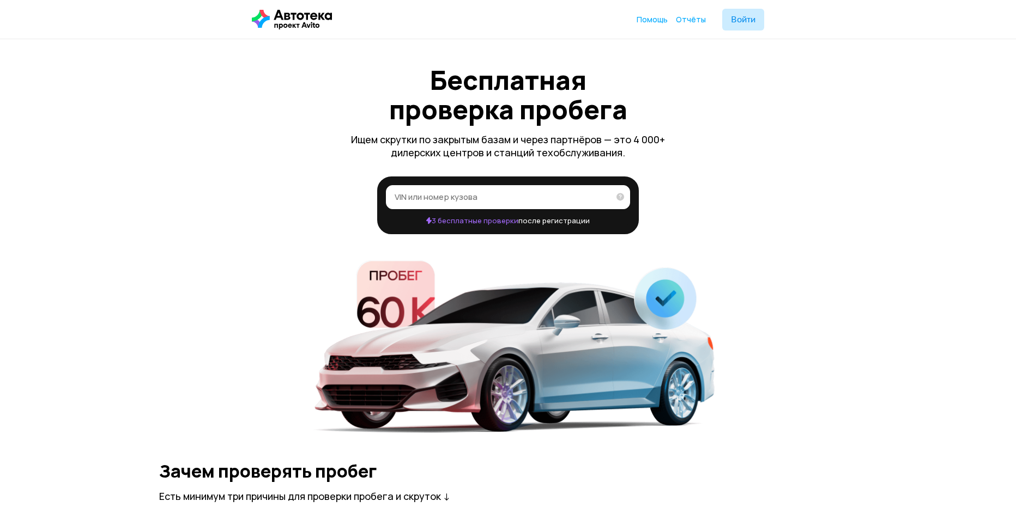
click at [501, 196] on input "VIN или номер кузова" at bounding box center [502, 196] width 215 height 11
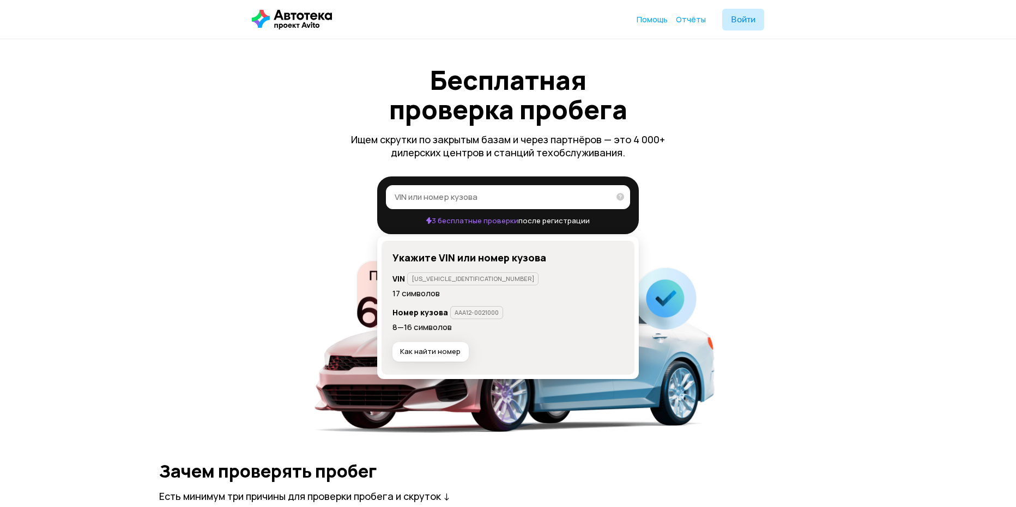
paste input "[US_VEHICLE_IDENTIFICATION_NUMBER]"
click at [616, 197] on icon at bounding box center [616, 196] width 15 height 22
click at [603, 197] on input "[US_VEHICLE_IDENTIFICATION_NUMBER]" at bounding box center [499, 196] width 208 height 11
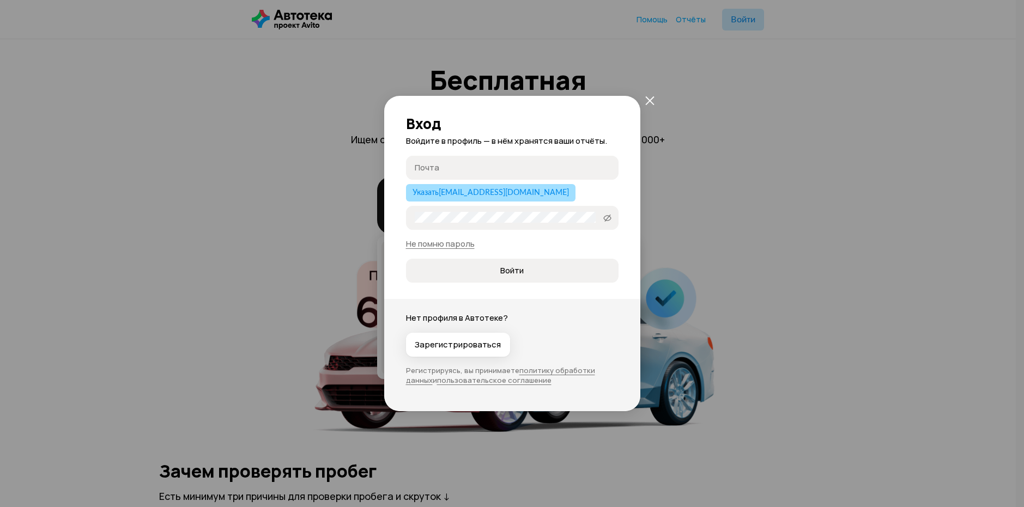
type input "[US_VEHICLE_IDENTIFICATION_NUMBER]"
click at [480, 197] on span "Указать [EMAIL_ADDRESS][DOMAIN_NAME]" at bounding box center [491, 193] width 156 height 8
type input "[EMAIL_ADDRESS][DOMAIN_NAME]"
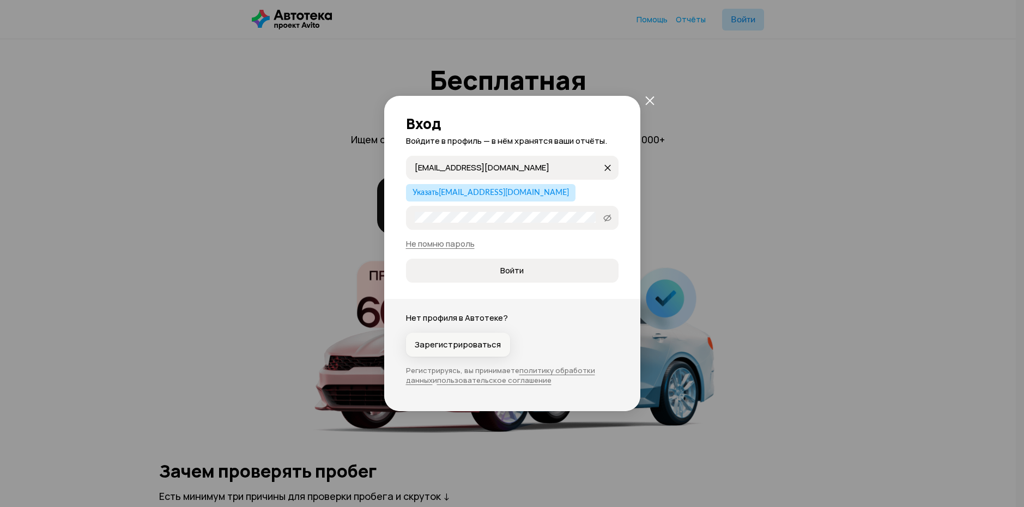
click at [465, 349] on span "Зарегистрироваться" at bounding box center [458, 345] width 86 height 11
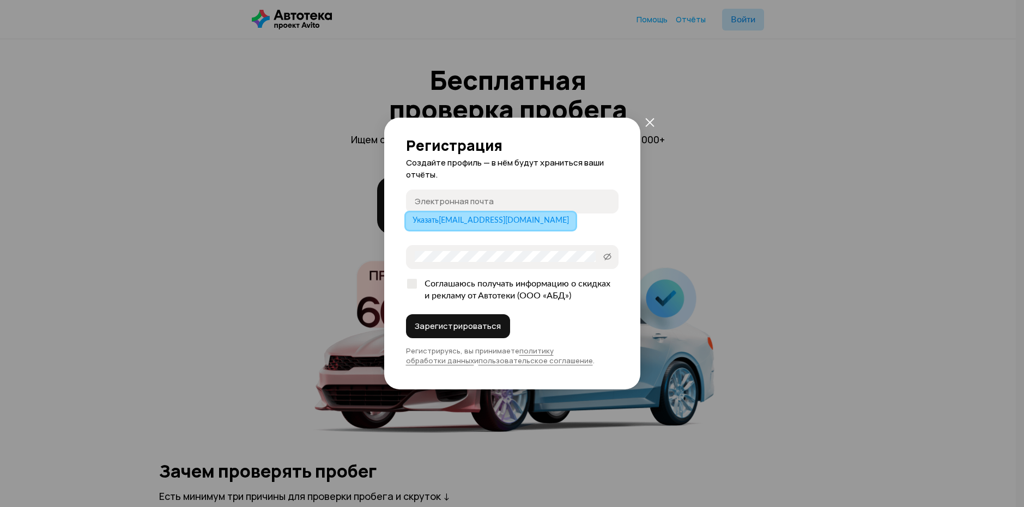
click at [476, 225] on span "Указать [EMAIL_ADDRESS][DOMAIN_NAME]" at bounding box center [491, 221] width 156 height 8
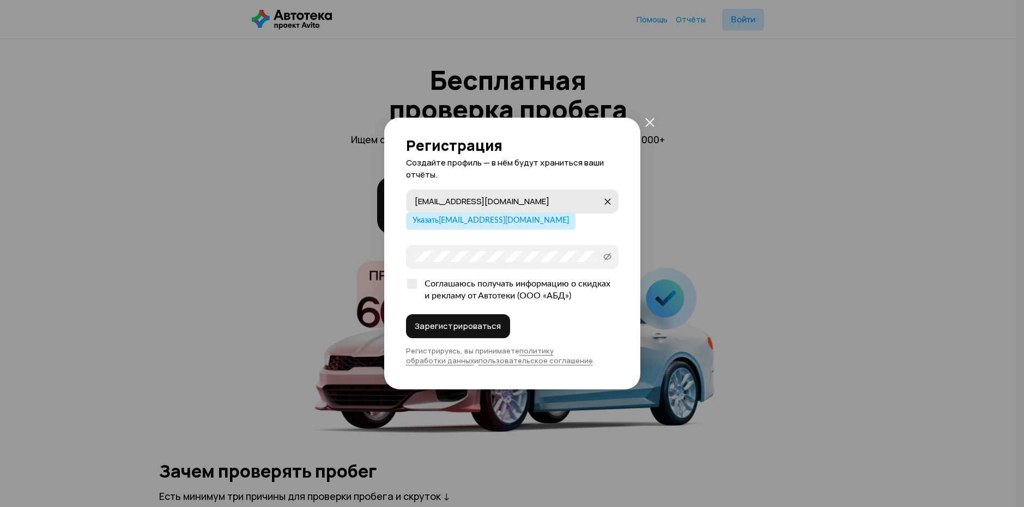
click at [459, 203] on input "[EMAIL_ADDRESS][DOMAIN_NAME]" at bounding box center [509, 201] width 188 height 11
click at [462, 203] on input "[EMAIL_ADDRESS][DOMAIN_NAME]" at bounding box center [509, 201] width 188 height 11
click at [475, 250] on label "Пароль" at bounding box center [512, 257] width 213 height 24
type input "[EMAIL_ADDRESS][DOMAIN_NAME]"
click at [608, 253] on icon at bounding box center [607, 256] width 9 height 11
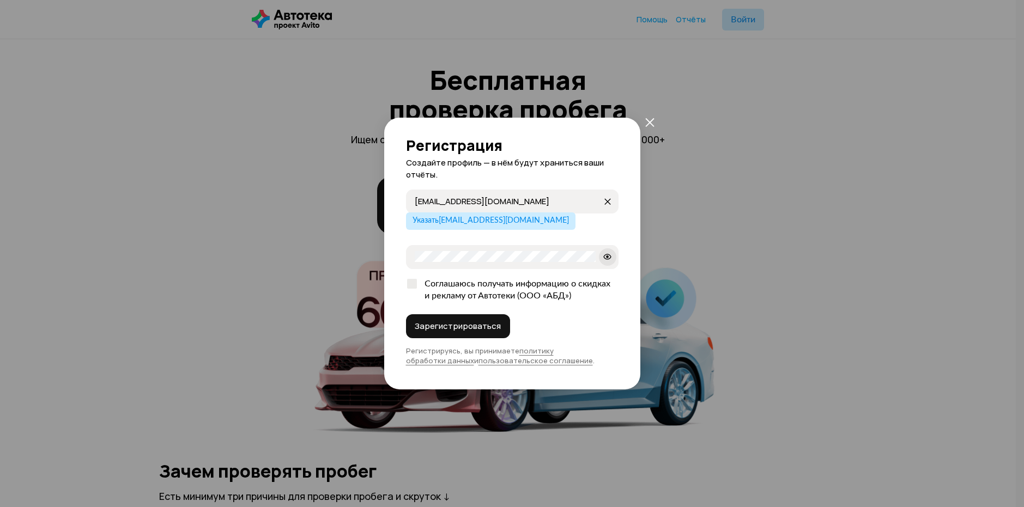
click at [405, 281] on div "Регистрация Создайте профиль — в нём будут храниться ваши отчёты. [EMAIL_ADDRES…" at bounding box center [512, 254] width 256 height 272
click at [441, 324] on span "Зарегистрироваться" at bounding box center [458, 326] width 86 height 11
click at [464, 321] on button "Зарегистрироваться" at bounding box center [458, 327] width 104 height 24
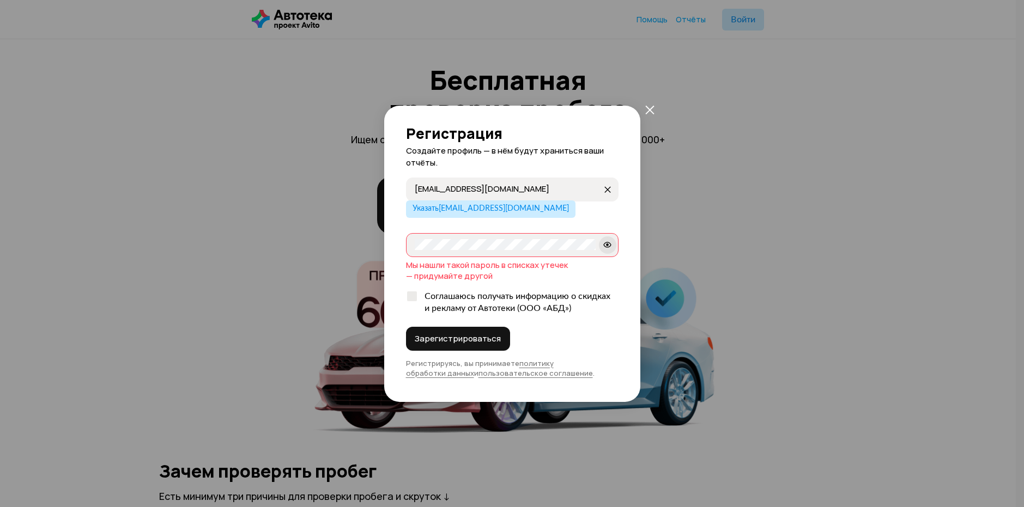
click at [367, 237] on div "Регистрация Создайте профиль — в нём будут храниться ваши отчёты. [EMAIL_ADDRES…" at bounding box center [512, 253] width 1024 height 507
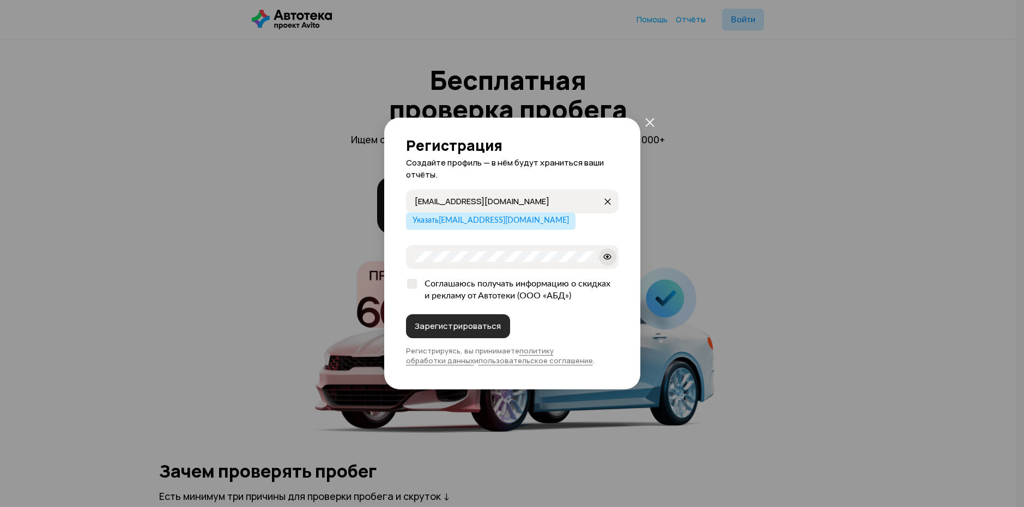
click at [462, 323] on span "Зарегистрироваться" at bounding box center [458, 326] width 86 height 11
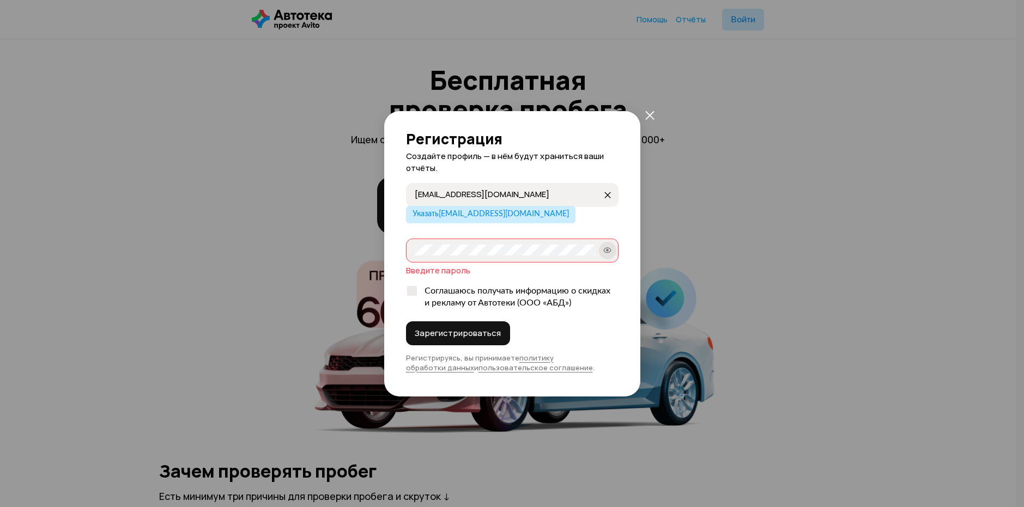
drag, startPoint x: 449, startPoint y: 195, endPoint x: 348, endPoint y: 189, distance: 100.4
click at [349, 189] on div "Регистрация Создайте профиль — в нём будут храниться ваши отчёты. [EMAIL_ADDRES…" at bounding box center [512, 253] width 1024 height 507
click at [461, 257] on label "Пароль" at bounding box center [512, 251] width 213 height 24
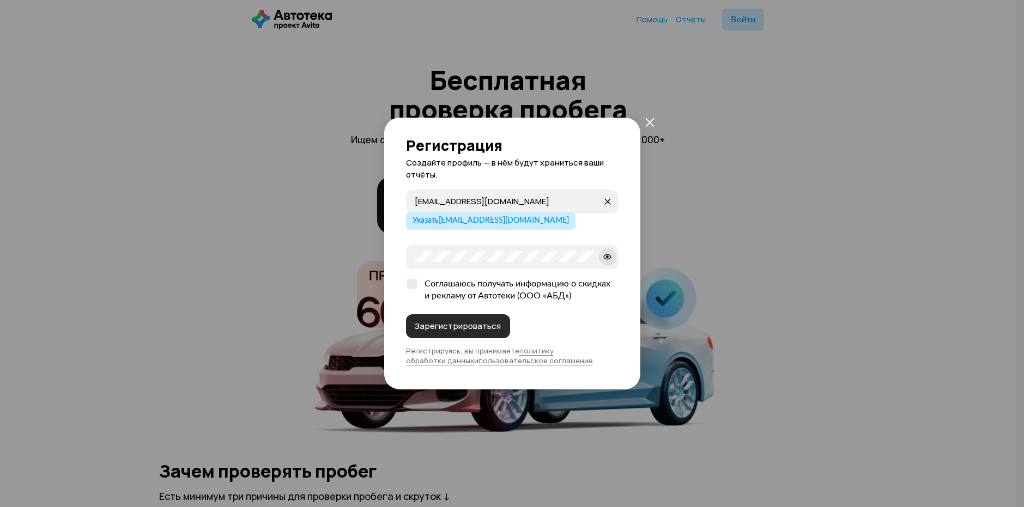
click at [453, 324] on span "Зарегистрироваться" at bounding box center [458, 326] width 86 height 11
click at [467, 323] on span "Зарегистрироваться" at bounding box center [458, 326] width 86 height 11
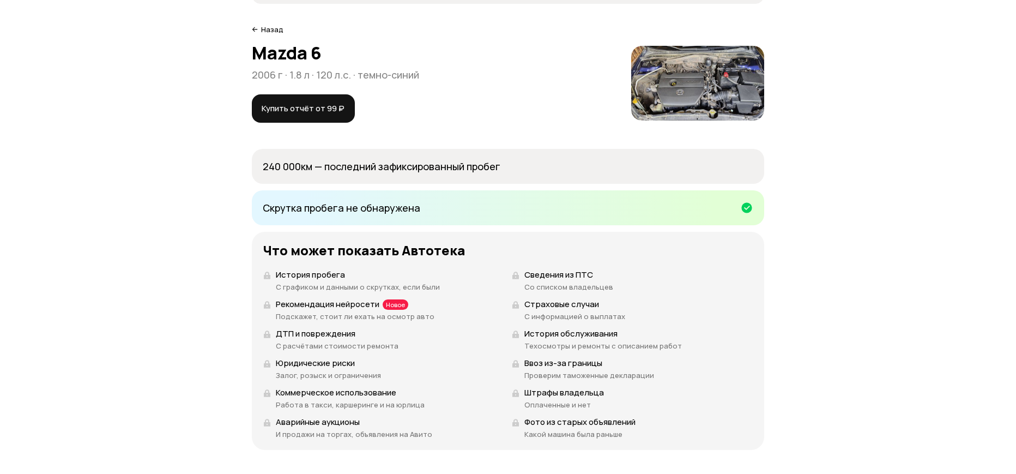
scroll to position [95, 0]
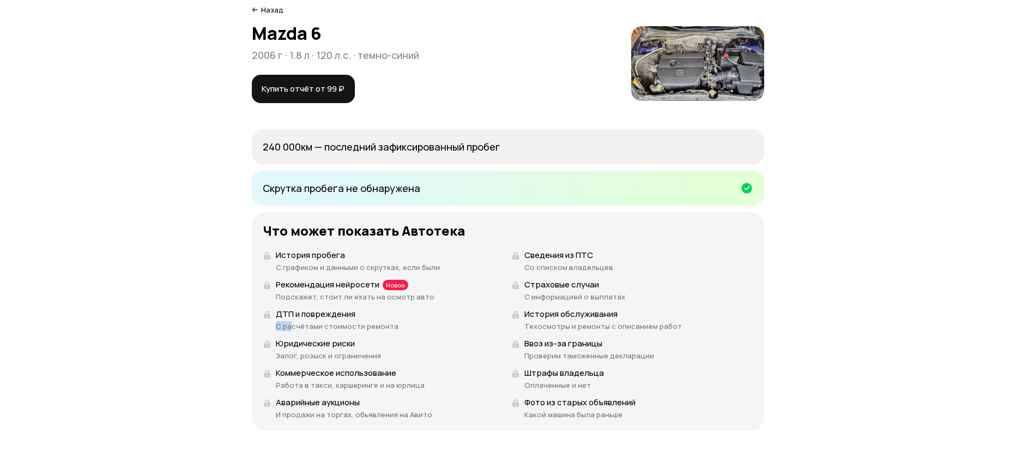
drag, startPoint x: 292, startPoint y: 324, endPoint x: 433, endPoint y: 319, distance: 141.8
click at [433, 319] on div "ДТП и повреждения С расчётами стоимости ремонта" at bounding box center [384, 319] width 242 height 23
click at [464, 325] on div "ДТП и повреждения С расчётами стоимости ремонта" at bounding box center [384, 319] width 242 height 23
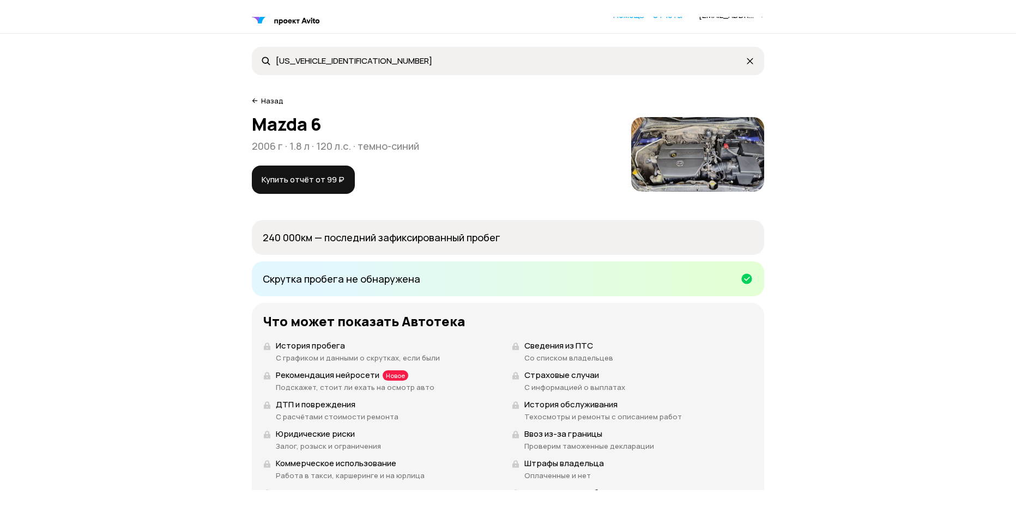
scroll to position [0, 0]
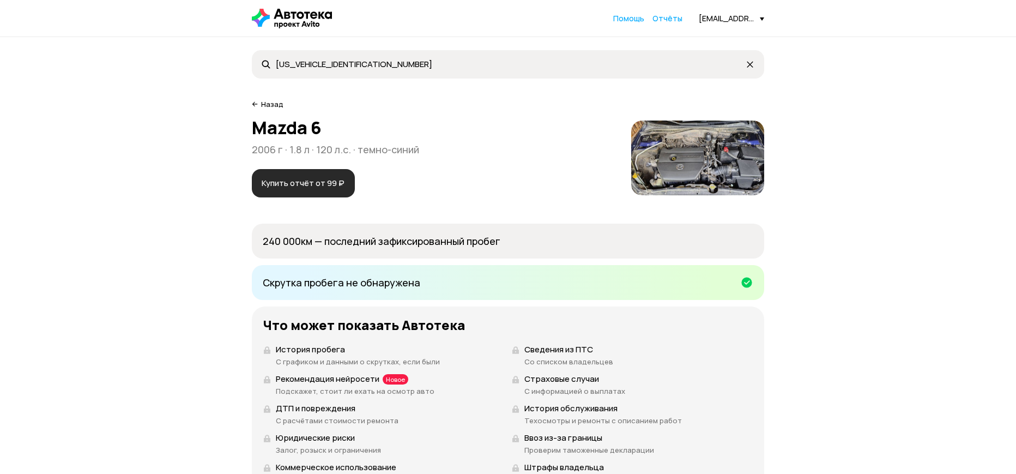
click at [320, 179] on span "Купить отчёт от 99 ₽" at bounding box center [303, 183] width 83 height 11
